Goal: Task Accomplishment & Management: Manage account settings

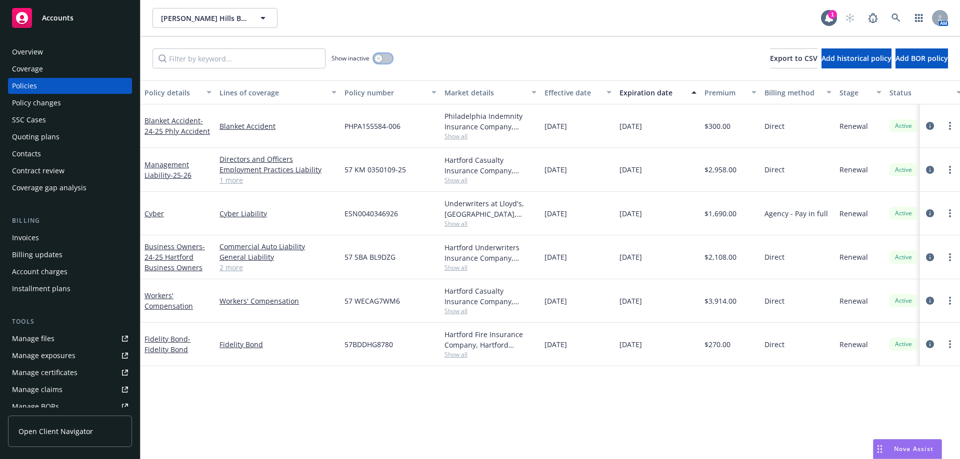
click at [385, 58] on button "button" at bounding box center [382, 58] width 19 height 10
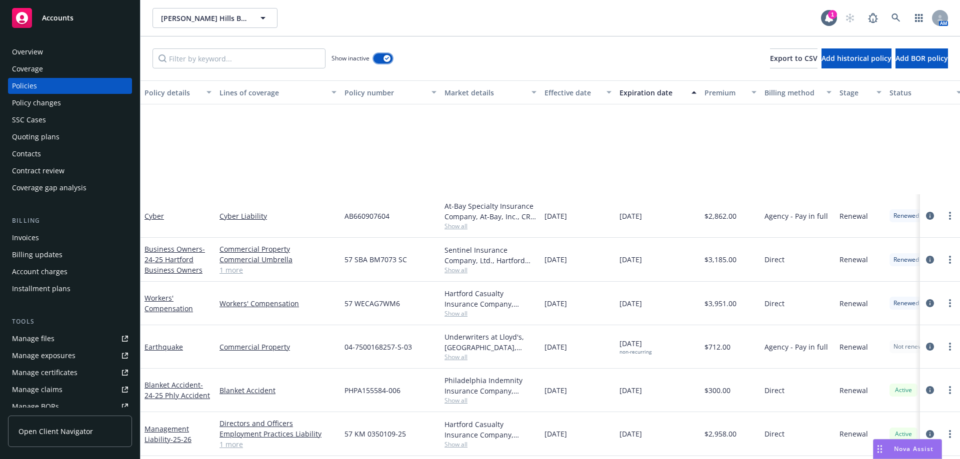
scroll to position [1296, 0]
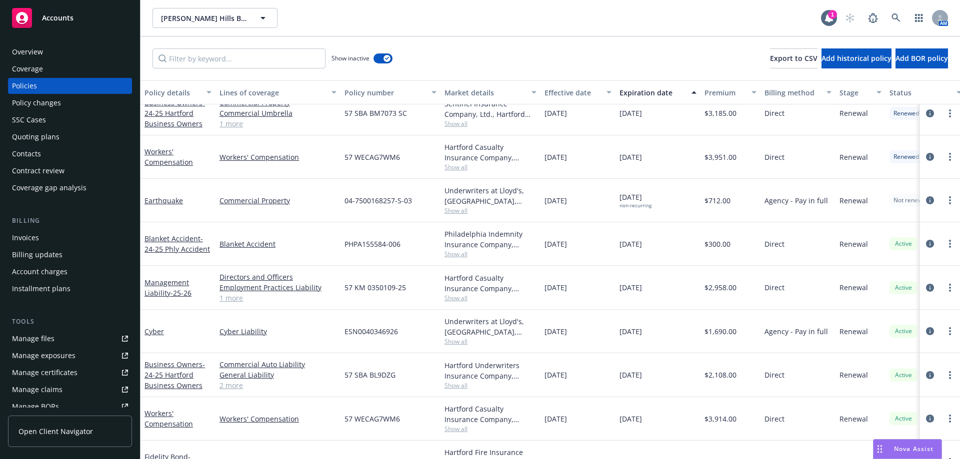
click at [17, 135] on div "Quoting plans" at bounding box center [35, 137] width 47 height 16
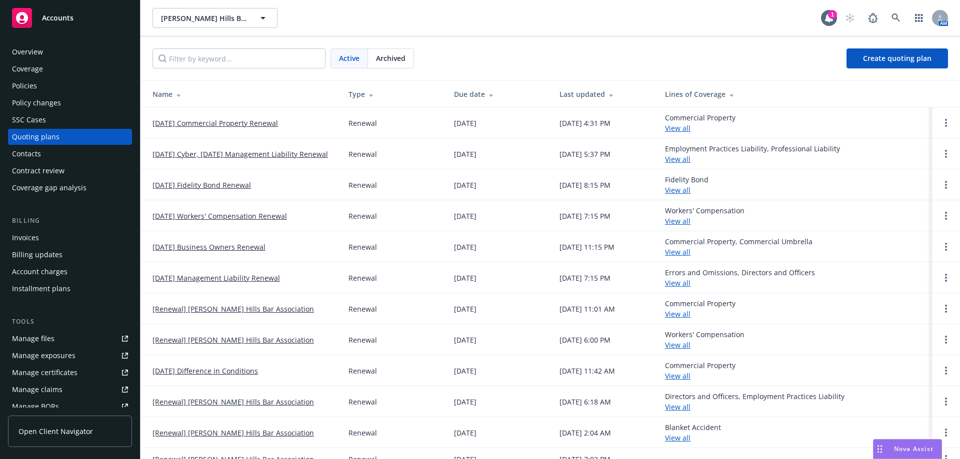
click at [182, 123] on link "[DATE] Commercial Property Renewal" at bounding box center [214, 123] width 125 height 10
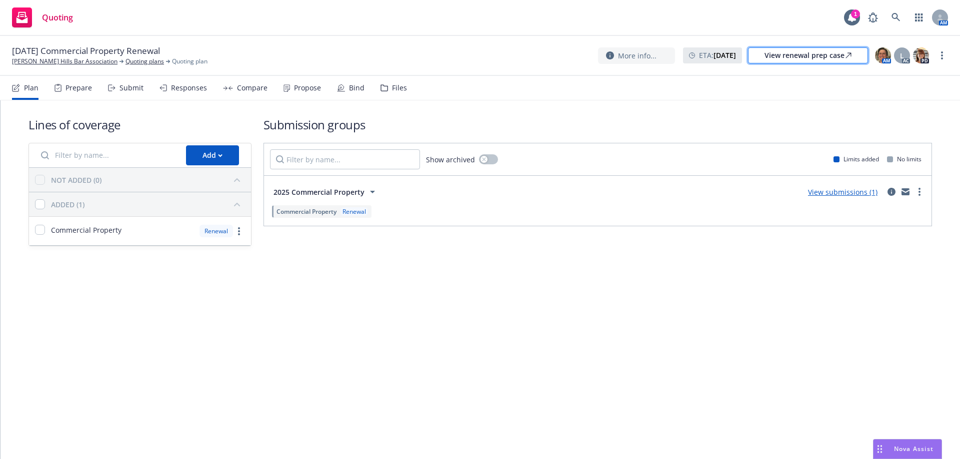
click at [798, 59] on div "View renewal prep case" at bounding box center [807, 55] width 87 height 15
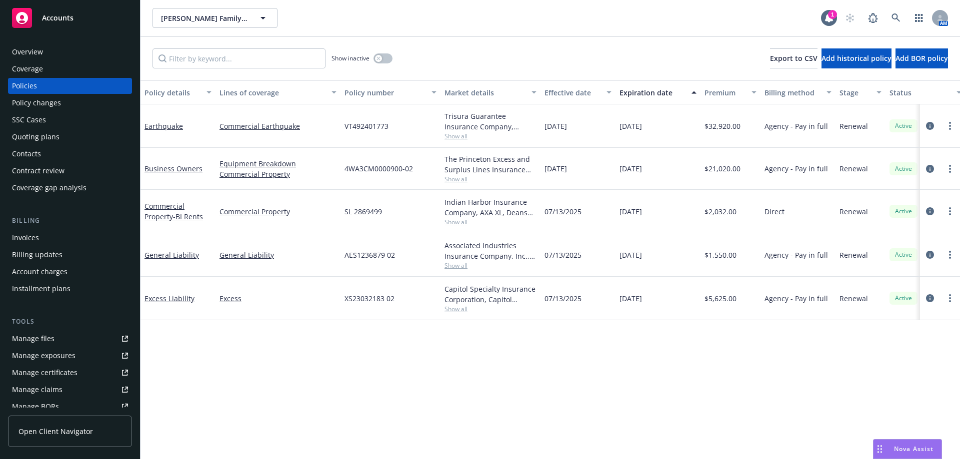
click at [40, 51] on div "Overview" at bounding box center [27, 52] width 31 height 16
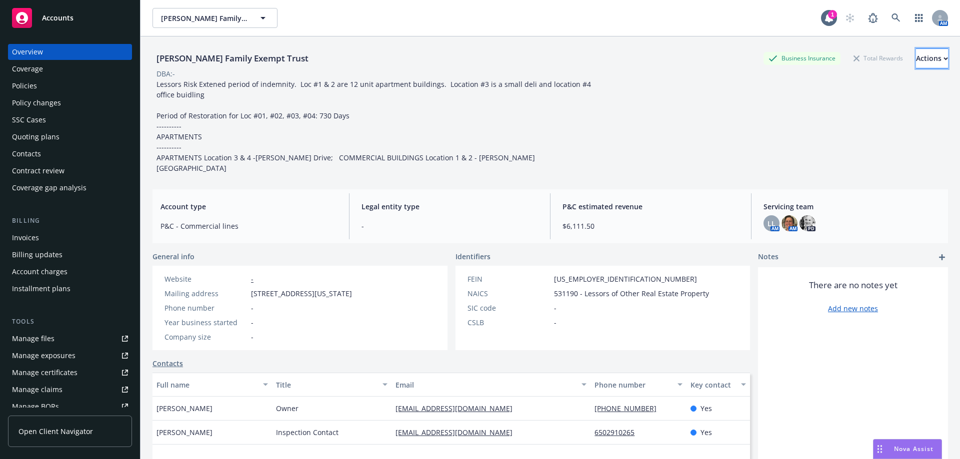
click at [916, 61] on div "Actions" at bounding box center [932, 58] width 32 height 19
click at [34, 160] on div "Contacts" at bounding box center [26, 154] width 29 height 16
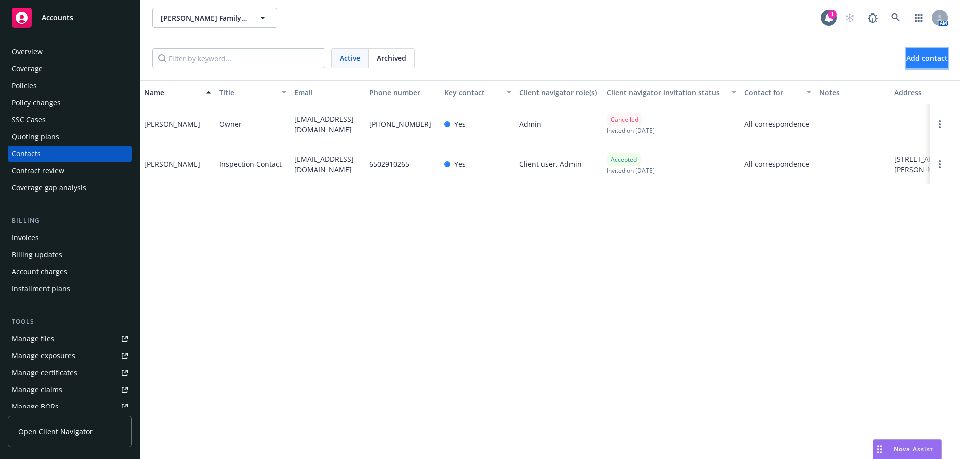
click at [906, 58] on span "Add contact" at bounding box center [926, 57] width 41 height 9
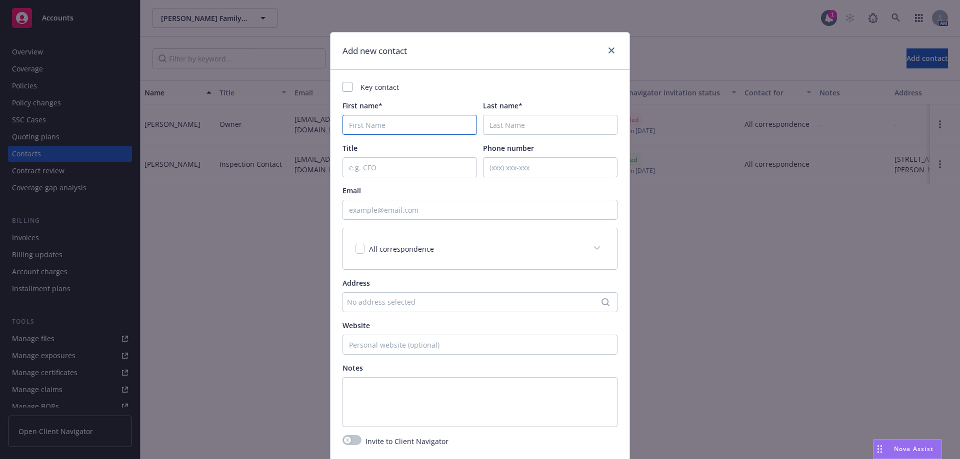
click at [358, 124] on input "First name*" at bounding box center [409, 125] width 134 height 20
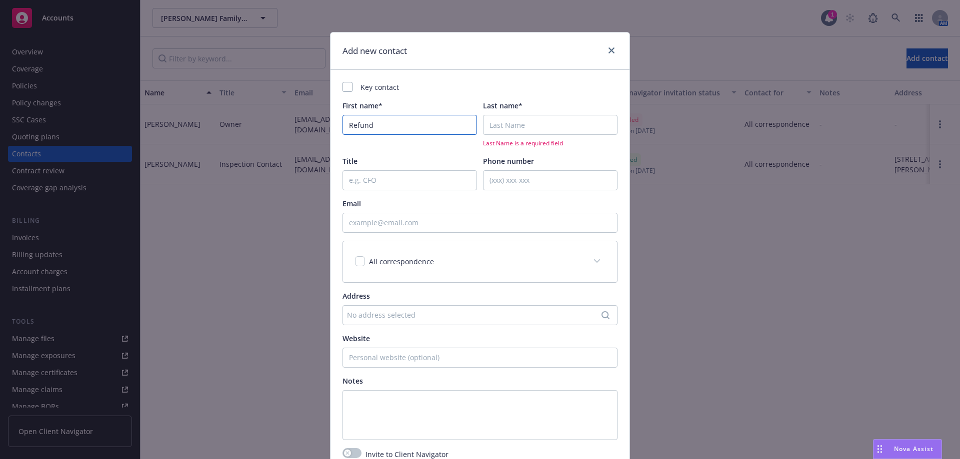
type input "Refund"
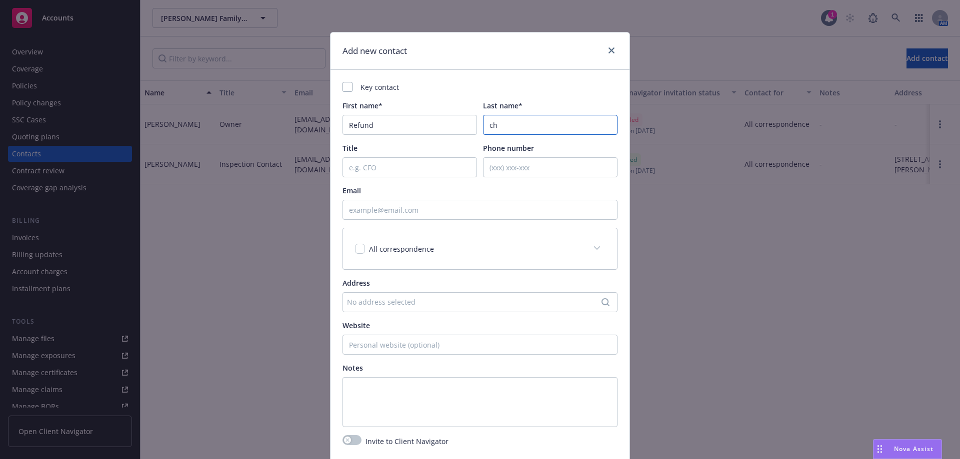
type input "c"
type input "Checks"
paste textarea "Please make the check payable to TCG Prop Inc, - for Polhemus properties Please…"
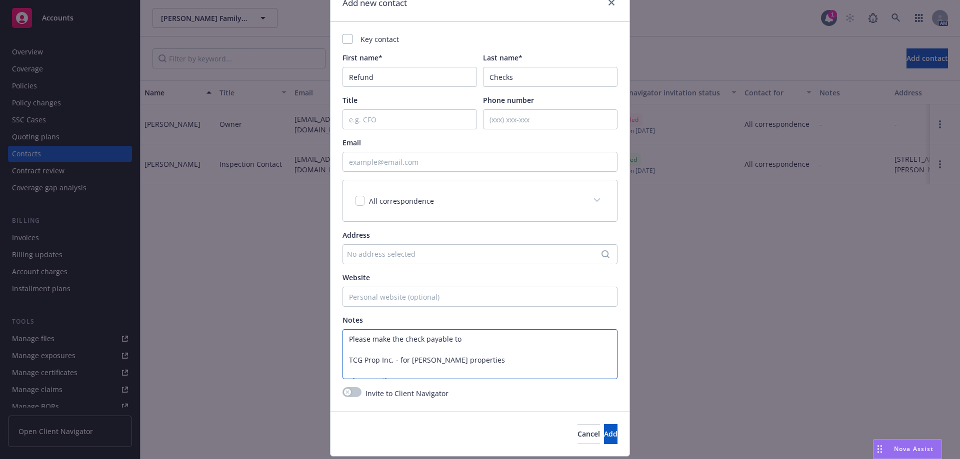
scroll to position [77, 0]
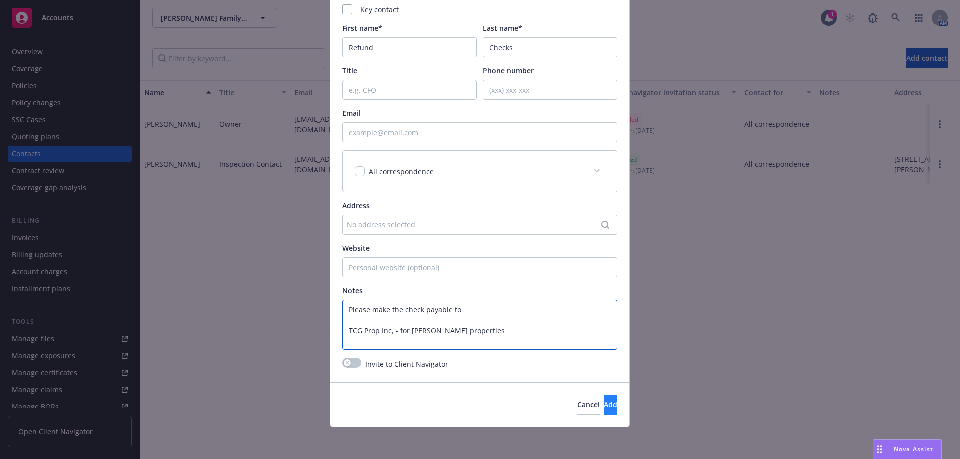
type textarea "Please make the check payable to TCG Prop Inc, - for Polhemus properties Please…"
click at [604, 413] on button "Add" at bounding box center [610, 405] width 13 height 20
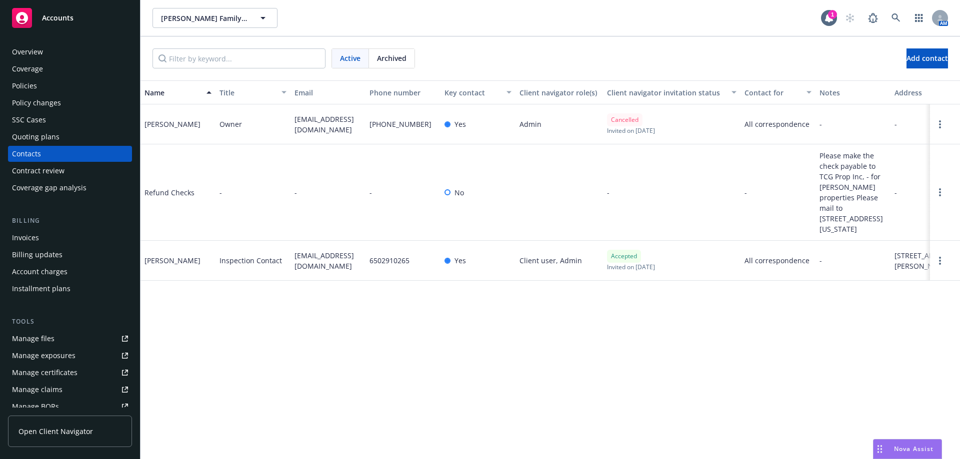
drag, startPoint x: 844, startPoint y: 207, endPoint x: 889, endPoint y: 244, distance: 57.5
click at [889, 241] on div "Please make the check payable to TCG Prop Inc, - for Polhemus properties Please…" at bounding box center [852, 192] width 75 height 96
copy span "550 California Street, Suite 116 San Francisco, CA 94104"
click at [939, 196] on circle "Open options" at bounding box center [940, 195] width 2 height 2
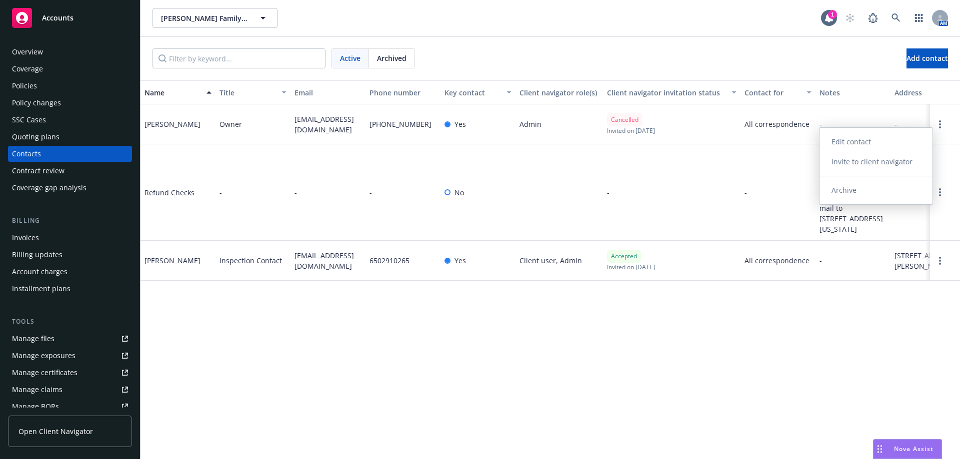
click at [850, 142] on link "Edit contact" at bounding box center [875, 142] width 113 height 20
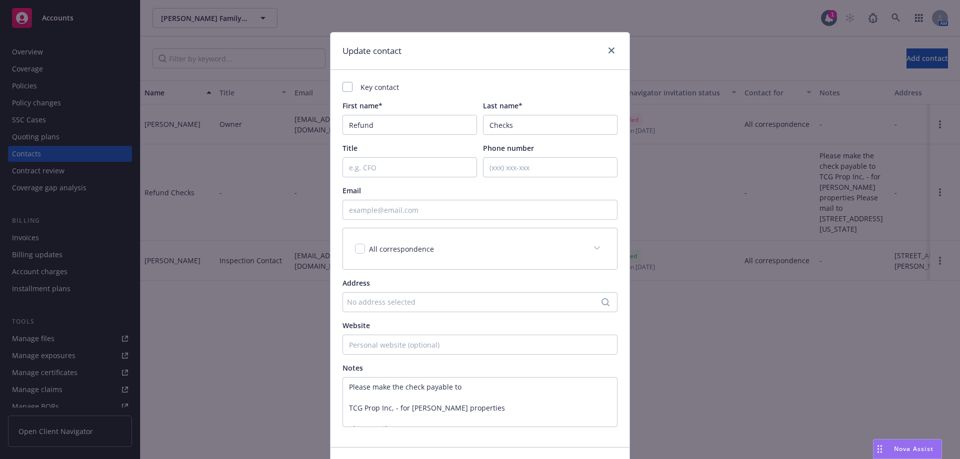
drag, startPoint x: 374, startPoint y: 306, endPoint x: 347, endPoint y: 301, distance: 27.5
drag, startPoint x: 345, startPoint y: 304, endPoint x: 352, endPoint y: 305, distance: 6.5
click at [352, 305] on div "No address selected" at bounding box center [475, 302] width 256 height 10
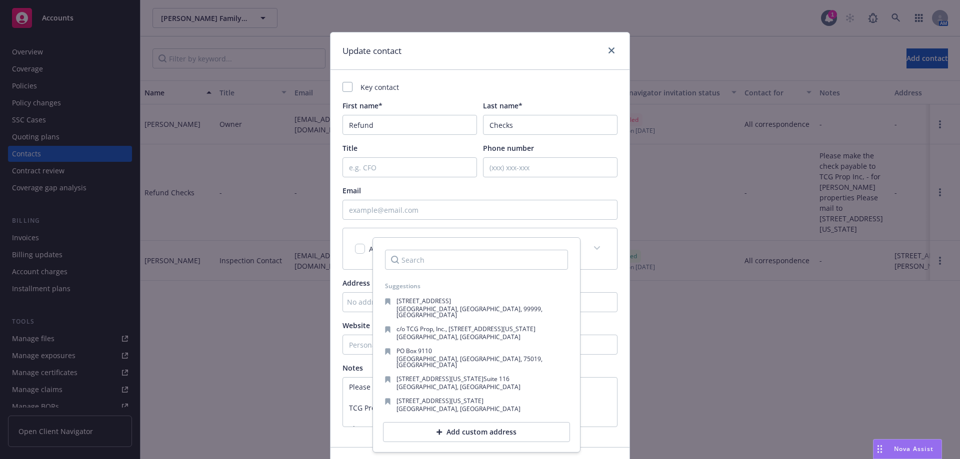
click at [350, 304] on div "No address selected" at bounding box center [475, 302] width 256 height 10
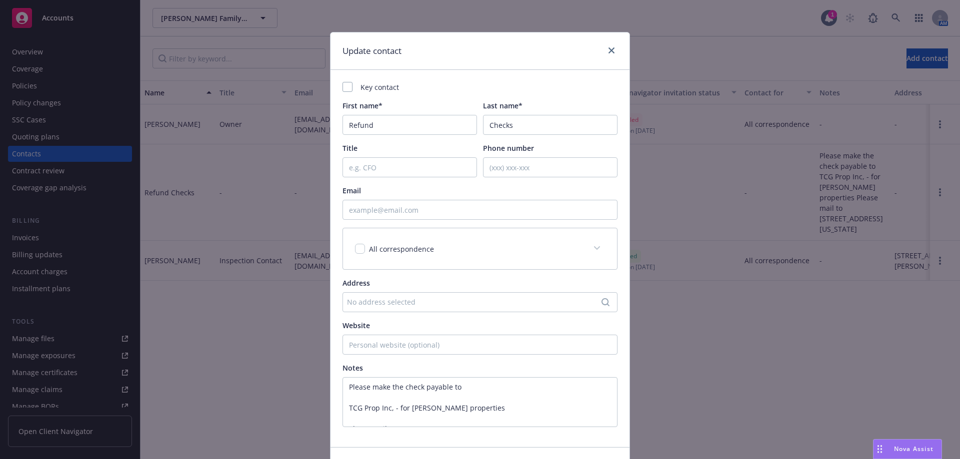
click at [571, 304] on div "No address selected" at bounding box center [475, 302] width 256 height 10
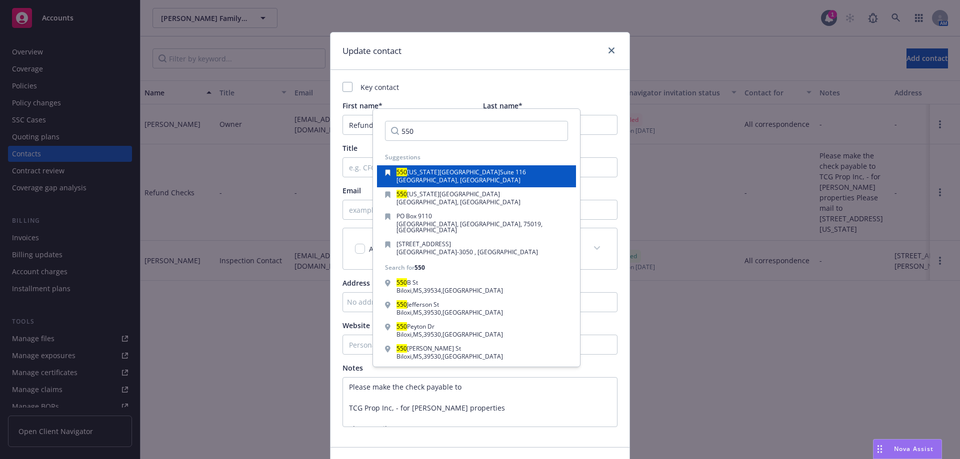
type input "550"
click at [475, 183] on span "San Francisco, CA, 94104, USA" at bounding box center [458, 180] width 124 height 8
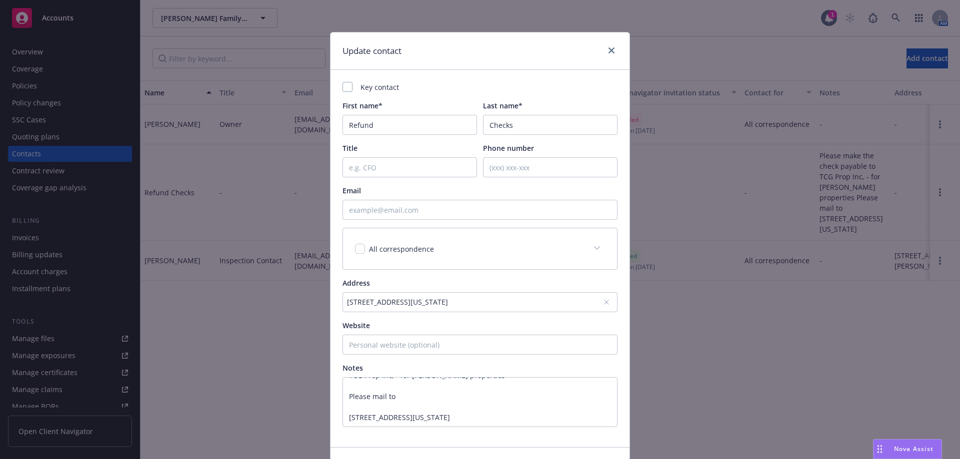
scroll to position [50, 0]
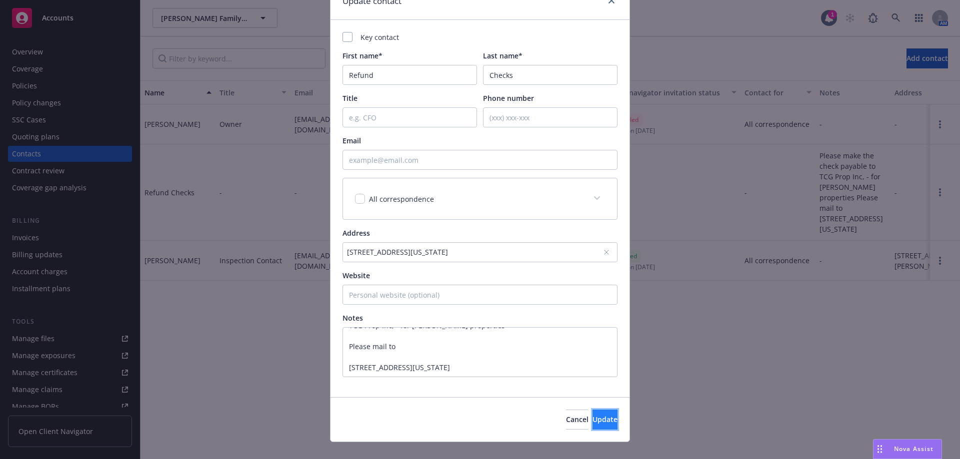
click at [592, 417] on button "Update" at bounding box center [604, 420] width 25 height 20
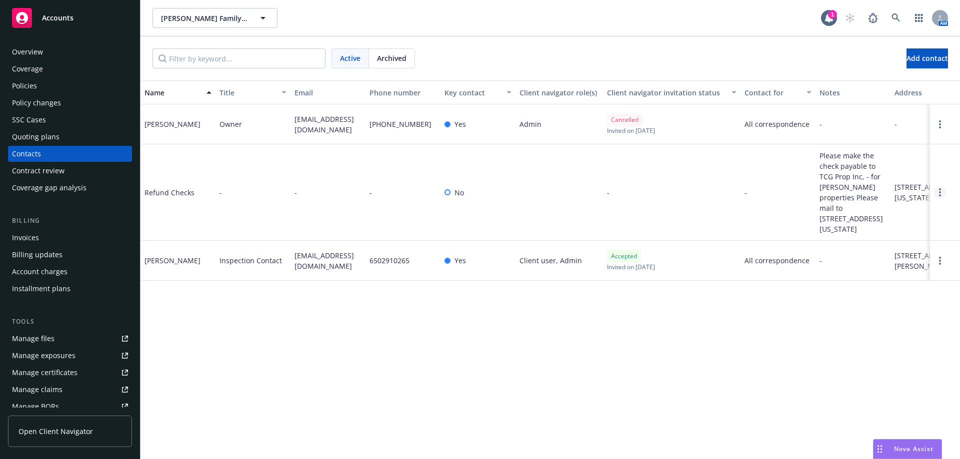
click at [939, 196] on icon "Open options" at bounding box center [940, 192] width 2 height 8
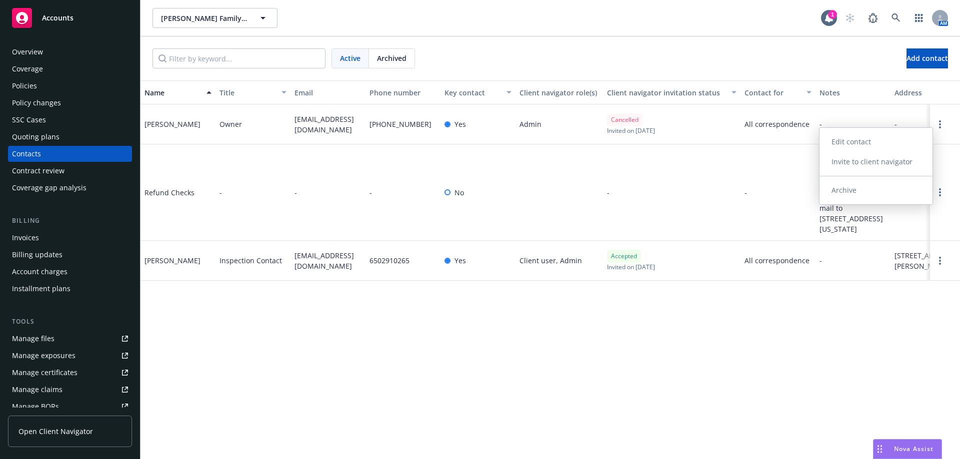
click at [837, 146] on link "Edit contact" at bounding box center [875, 142] width 113 height 20
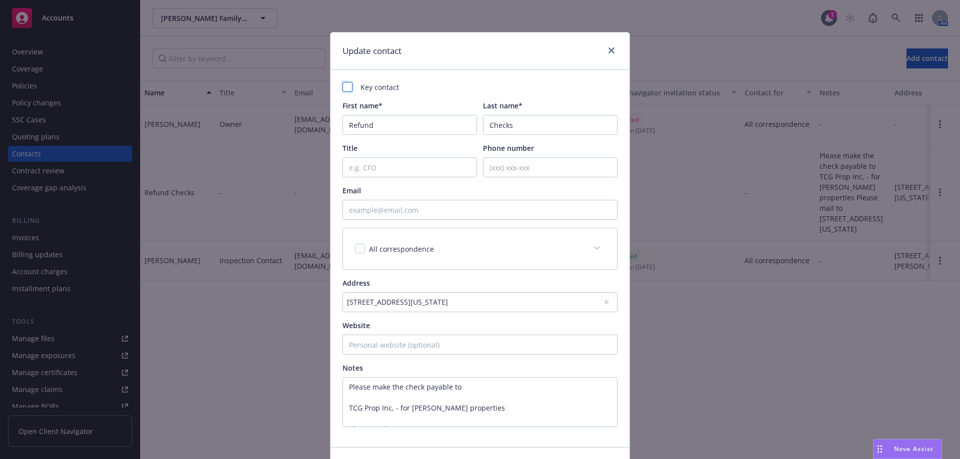
click at [344, 87] on div at bounding box center [347, 87] width 10 height 10
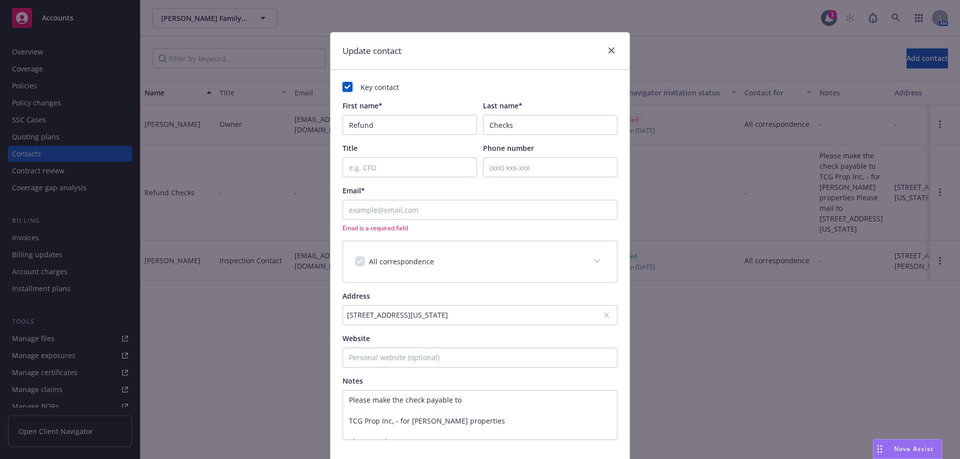
click at [343, 82] on icon at bounding box center [347, 87] width 10 height 10
checkbox input "false"
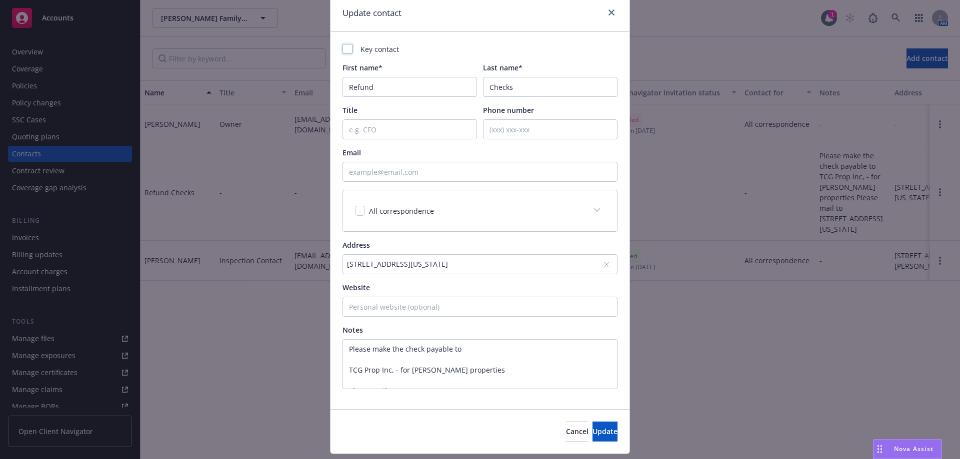
scroll to position [65, 0]
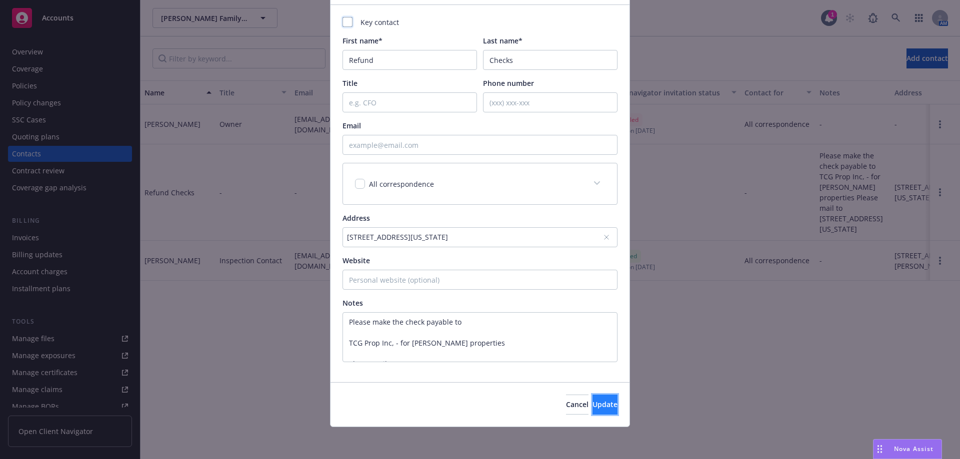
click at [592, 403] on span "Update" at bounding box center [604, 404] width 25 height 9
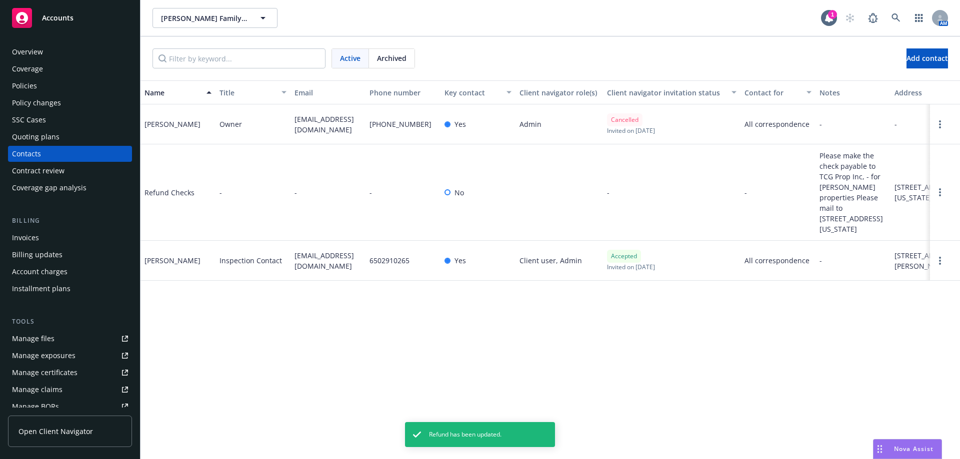
click at [57, 55] on div "Overview" at bounding box center [70, 52] width 116 height 16
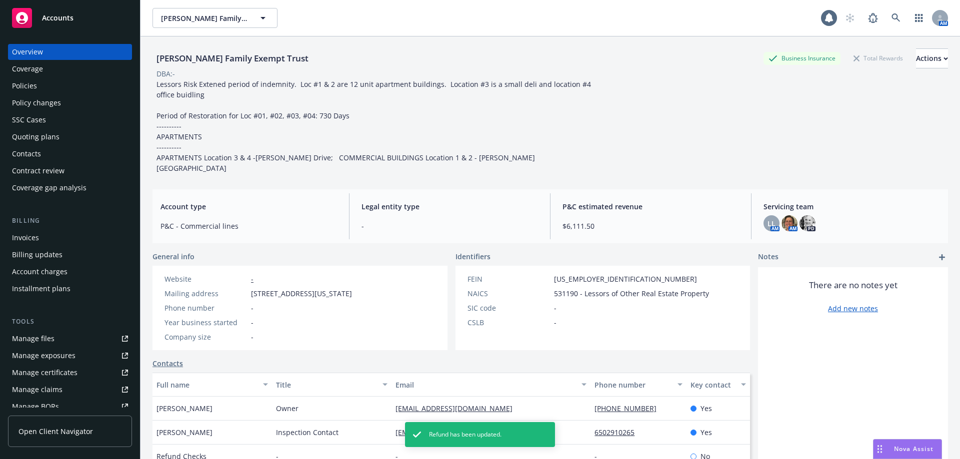
drag, startPoint x: 841, startPoint y: 298, endPoint x: 842, endPoint y: 293, distance: 5.6
click at [842, 303] on link "Add new notes" at bounding box center [853, 308] width 50 height 10
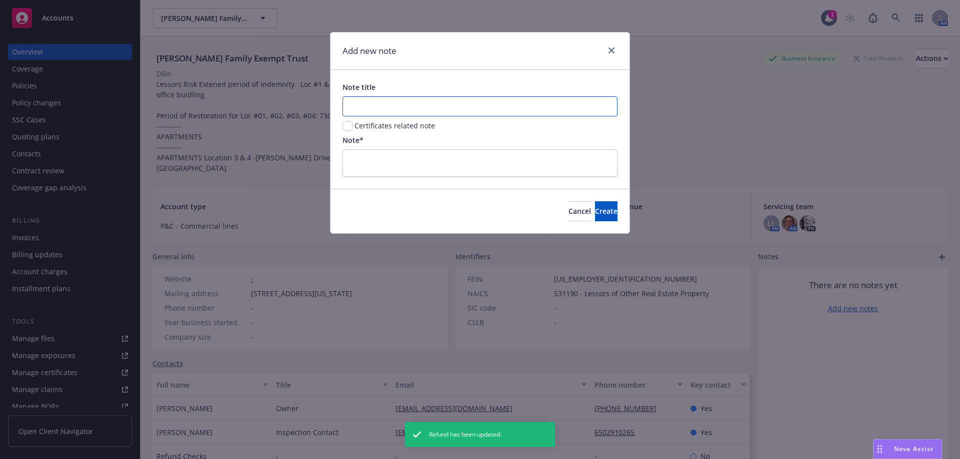
click at [359, 109] on input "Note title" at bounding box center [479, 106] width 275 height 20
type input "Refund Checks"
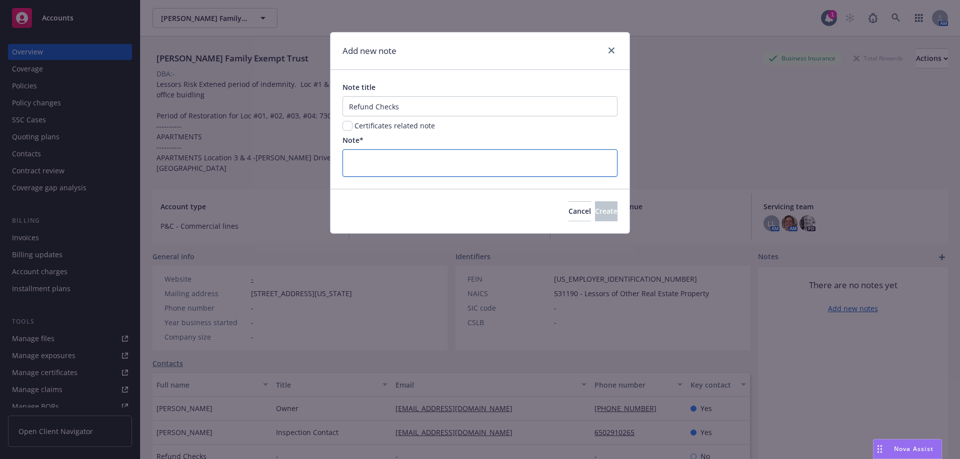
paste textarea "550 California Street, Suite 116 San Francisco, CA 94104"
type textarea "550 California Street, Suite 116 San Francisco, CA 94104"
type textarea "x"
drag, startPoint x: 564, startPoint y: 162, endPoint x: 333, endPoint y: 168, distance: 231.0
click at [333, 168] on div "Note title Refund Checks Certificates related note Note* 550 California Street,…" at bounding box center [479, 129] width 299 height 119
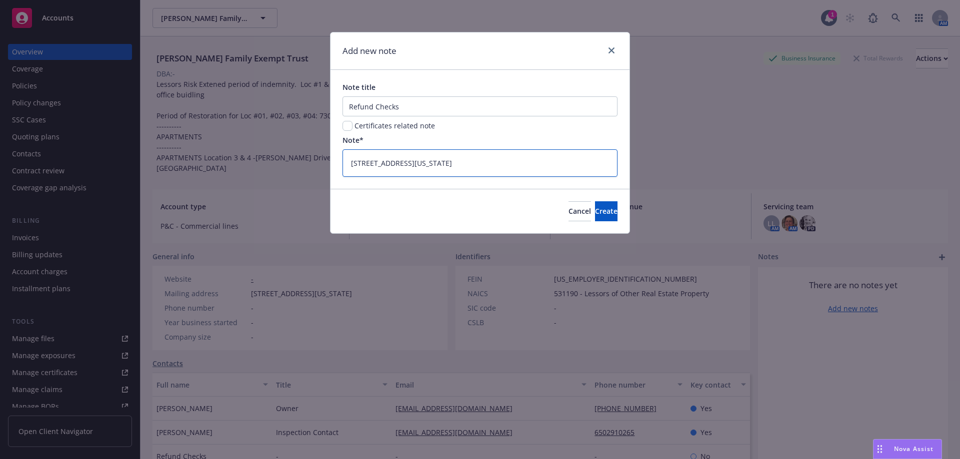
type textarea "="
type textarea "x"
paste textarea "Please make the check payable to TCG Prop Inc, - for Polhemus properties Please…"
type textarea "Please make the check payable to TCG Prop Inc, - for Polhemus properties Please…"
type textarea "x"
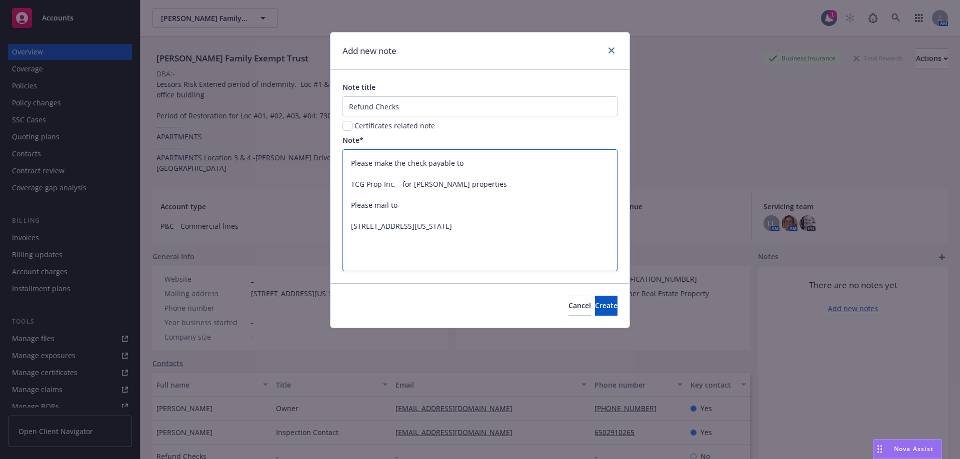
click at [352, 182] on textarea "Please make the check payable to TCG Prop Inc, - for Polhemus properties Please…" at bounding box center [479, 210] width 275 height 122
type textarea "Please make the check payable to TCG Prop Inc, - for Polhemus properties Please…"
type textarea "x"
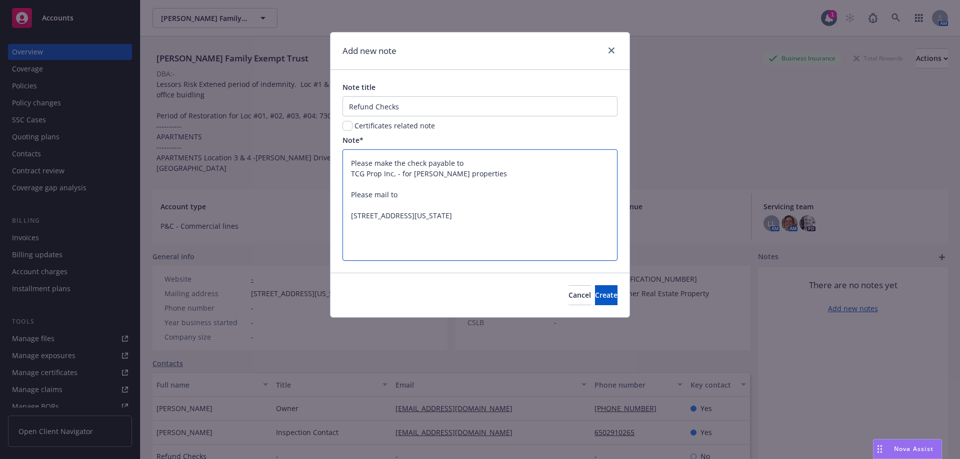
click at [352, 193] on textarea "Please make the check payable to TCG Prop Inc, - for Polhemus properties Please…" at bounding box center [479, 204] width 275 height 111
type textarea "Please make the check payable to TCG Prop Inc, - for Polhemus properties Please…"
type textarea "x"
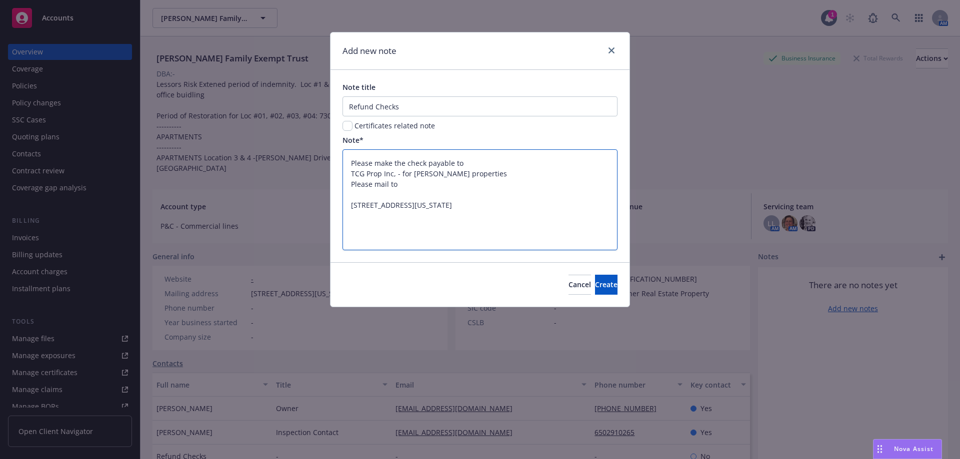
click at [350, 206] on textarea "Please make the check payable to TCG Prop Inc, - for Polhemus properties Please…" at bounding box center [479, 199] width 275 height 101
type textarea "Please make the check payable to TCG Prop Inc, - for Polhemus properties Please…"
type textarea "x"
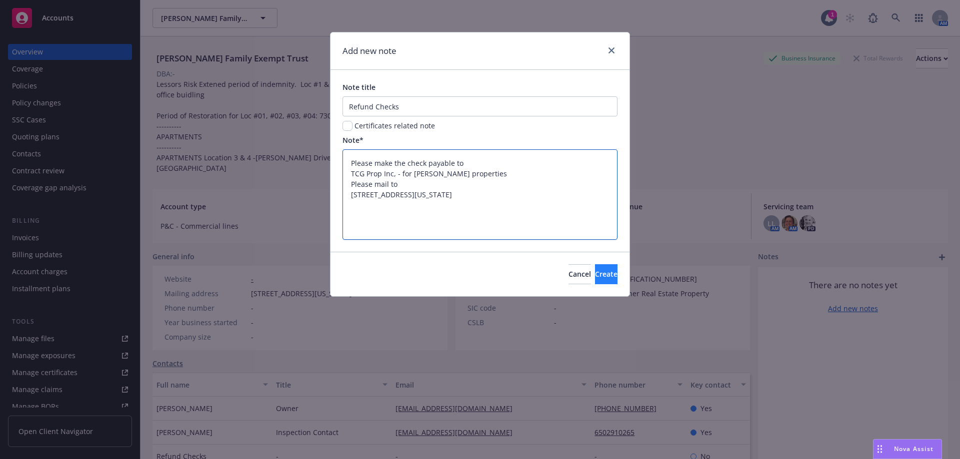
type textarea "Please make the check payable to TCG Prop Inc, - for Polhemus properties Please…"
click at [603, 274] on button "Create" at bounding box center [606, 274] width 22 height 20
type textarea "x"
